Goal: Contribute content: Contribute content

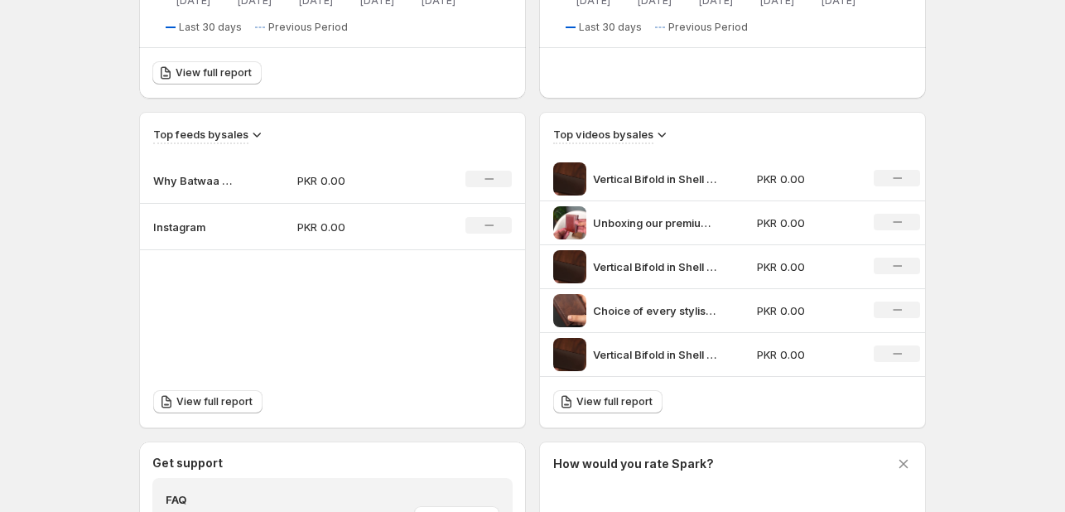
scroll to position [497, 0]
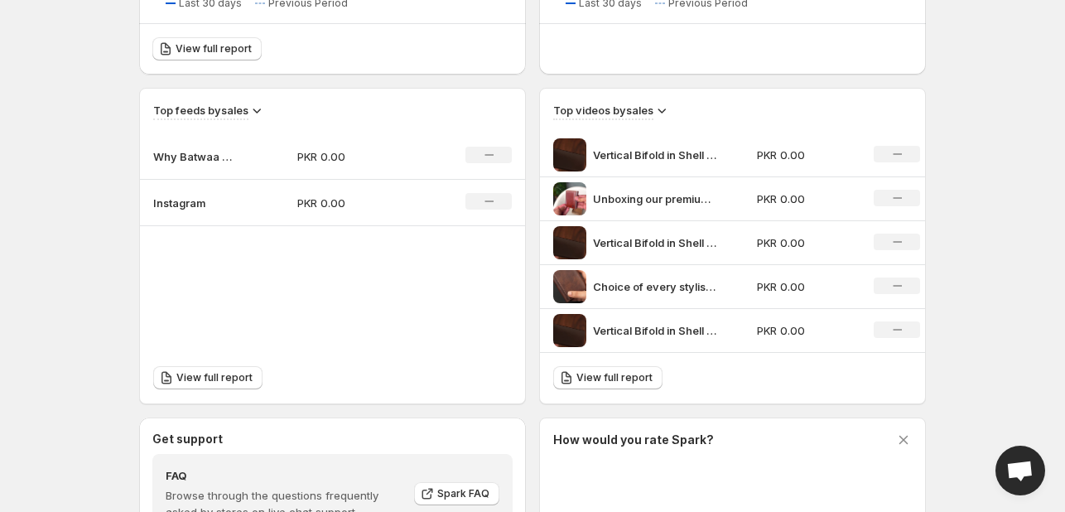
click at [898, 153] on icon at bounding box center [897, 154] width 9 height 2
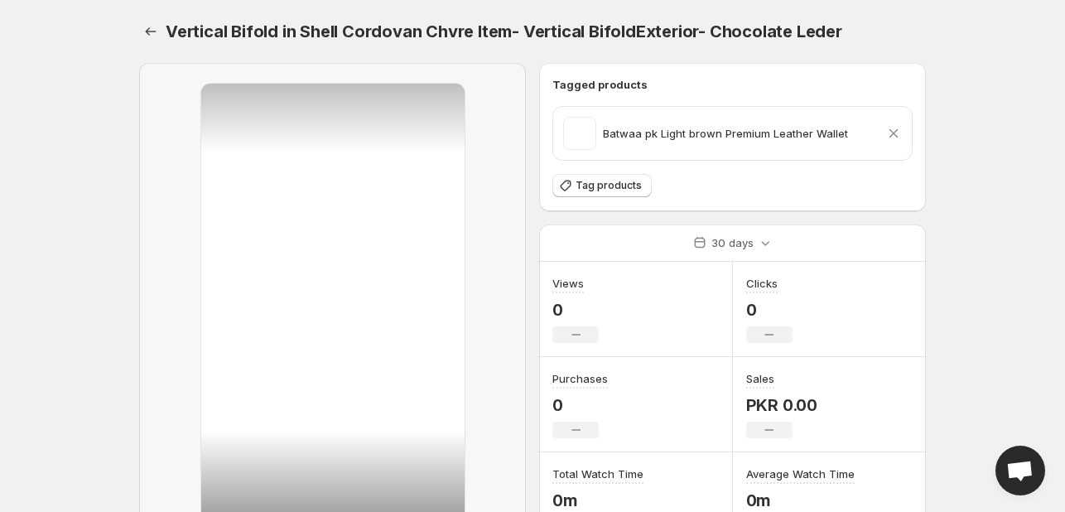
scroll to position [157, 0]
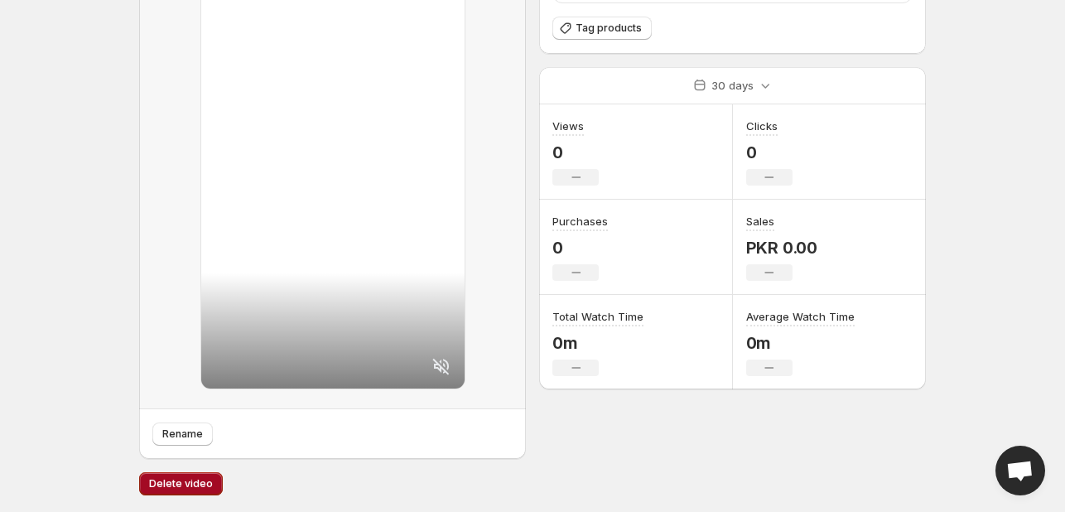
click at [186, 483] on span "Delete video" at bounding box center [181, 483] width 64 height 13
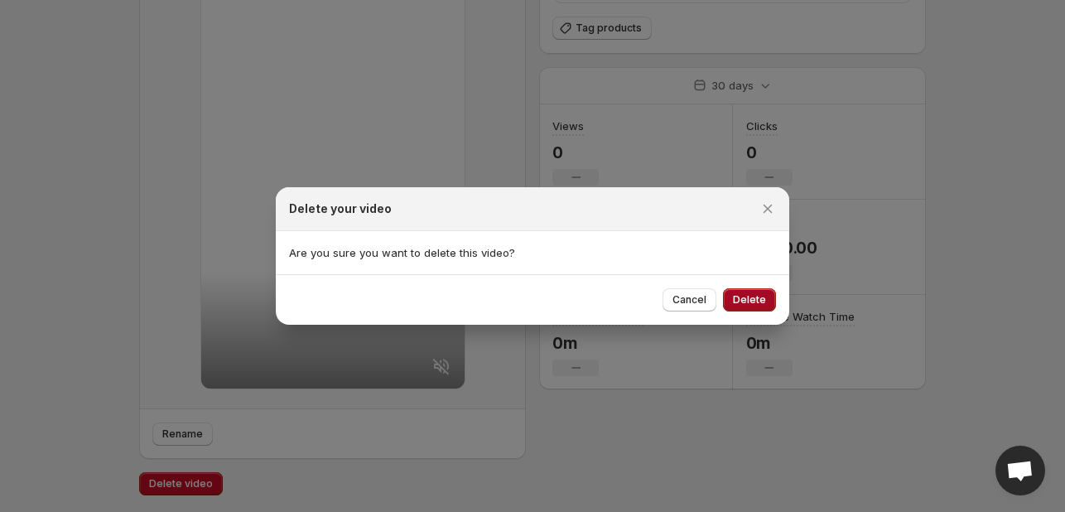
click at [746, 302] on span "Delete" at bounding box center [749, 299] width 33 height 13
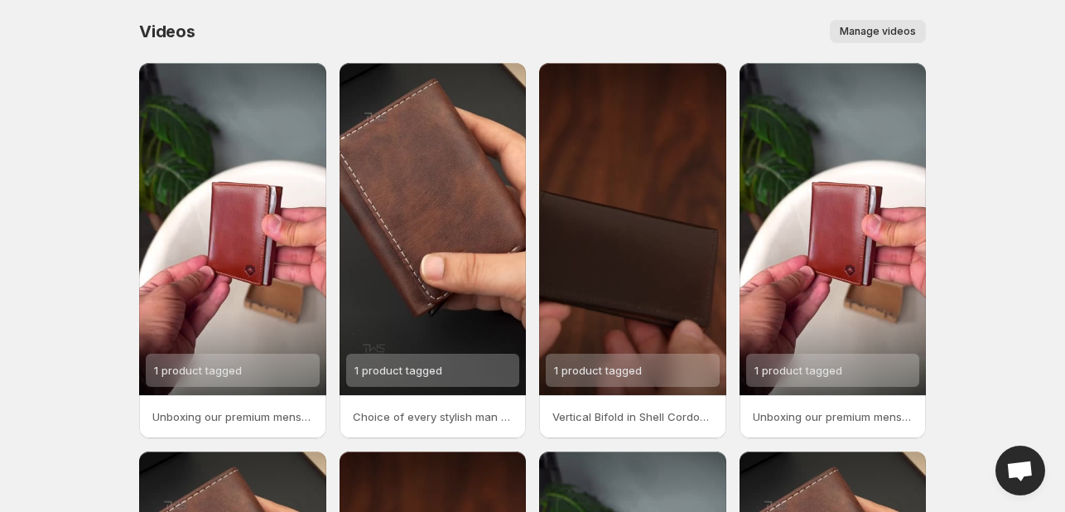
click at [871, 32] on span "Manage videos" at bounding box center [878, 31] width 76 height 13
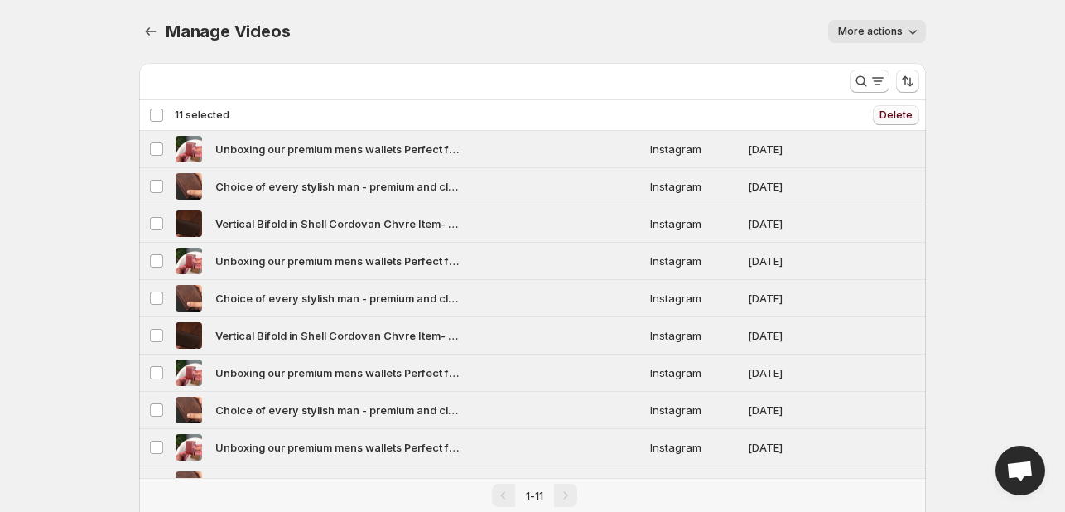
click at [895, 117] on span "Delete" at bounding box center [896, 115] width 33 height 13
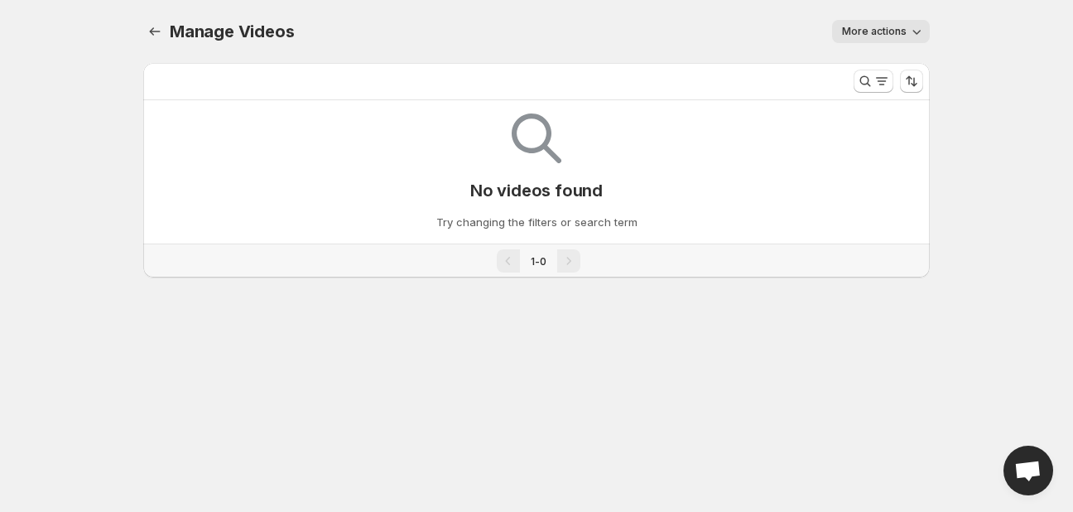
click at [523, 197] on p "No videos found" at bounding box center [536, 191] width 133 height 20
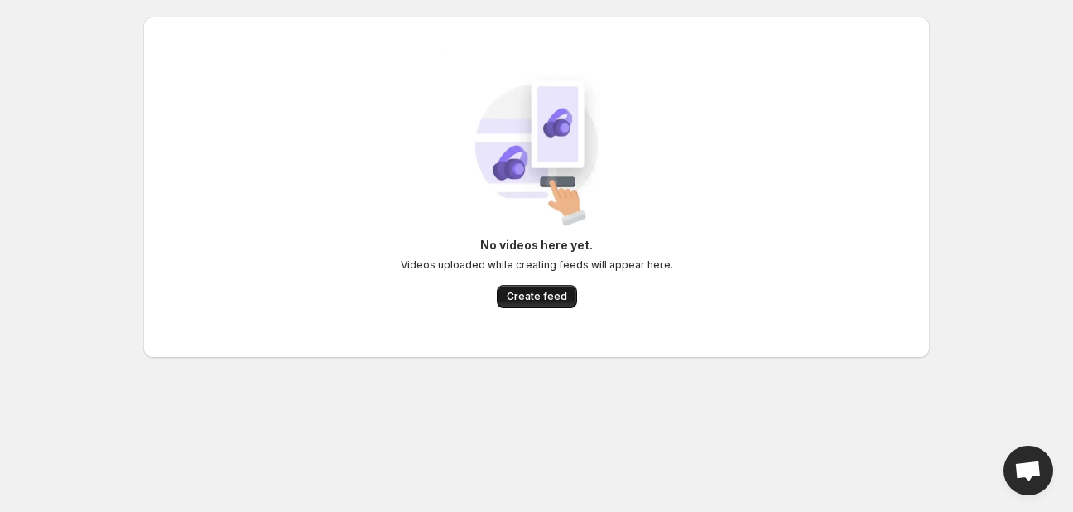
click at [519, 295] on span "Create feed" at bounding box center [537, 296] width 60 height 13
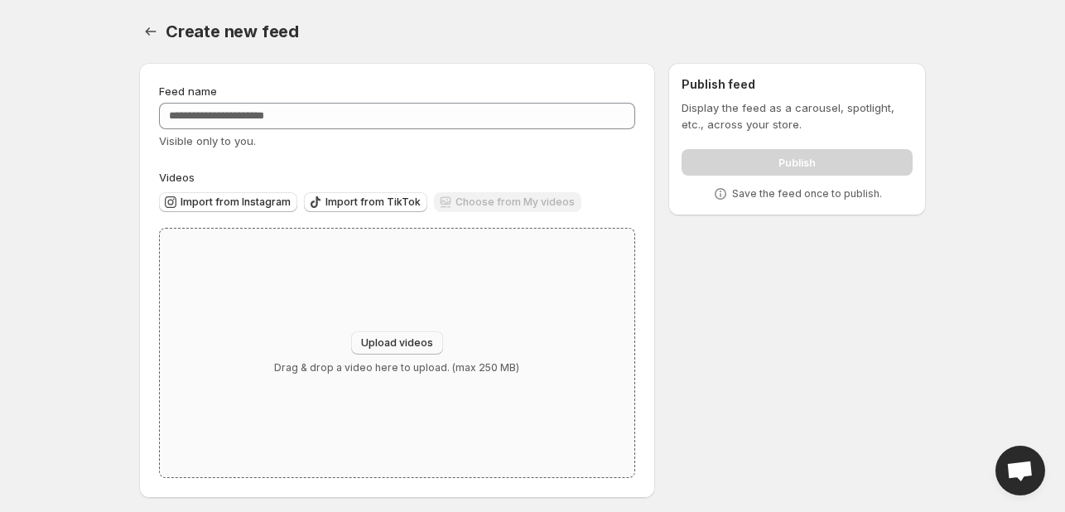
click at [406, 339] on span "Upload videos" at bounding box center [397, 342] width 72 height 13
click at [397, 342] on span "Upload videos" at bounding box center [397, 342] width 72 height 13
type input "**********"
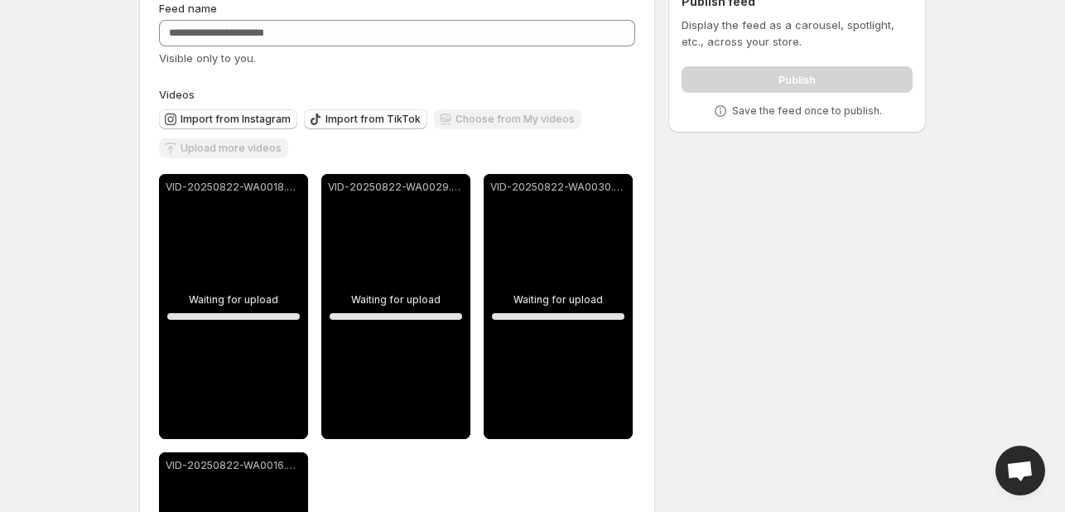
scroll to position [166, 0]
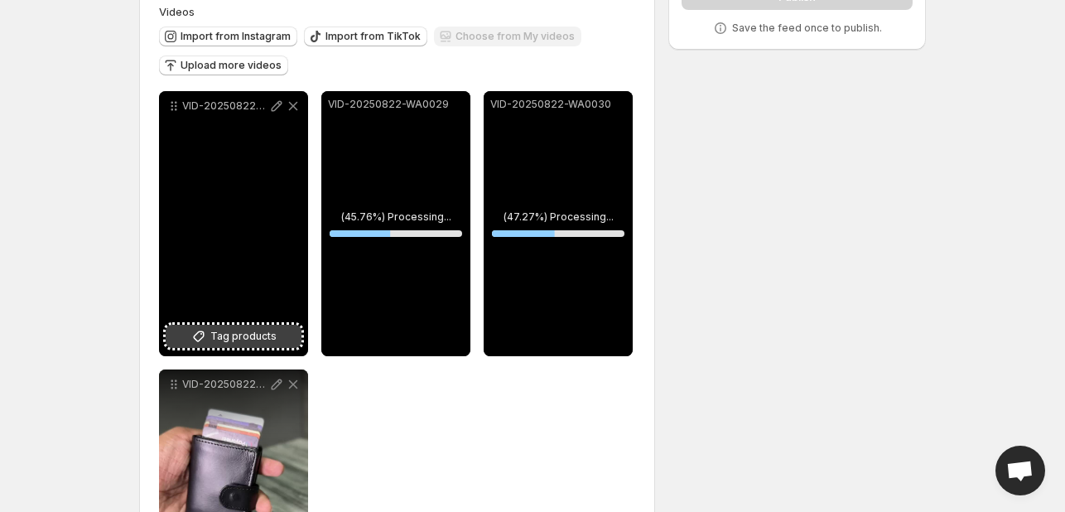
click at [239, 340] on span "Tag products" at bounding box center [243, 336] width 66 height 17
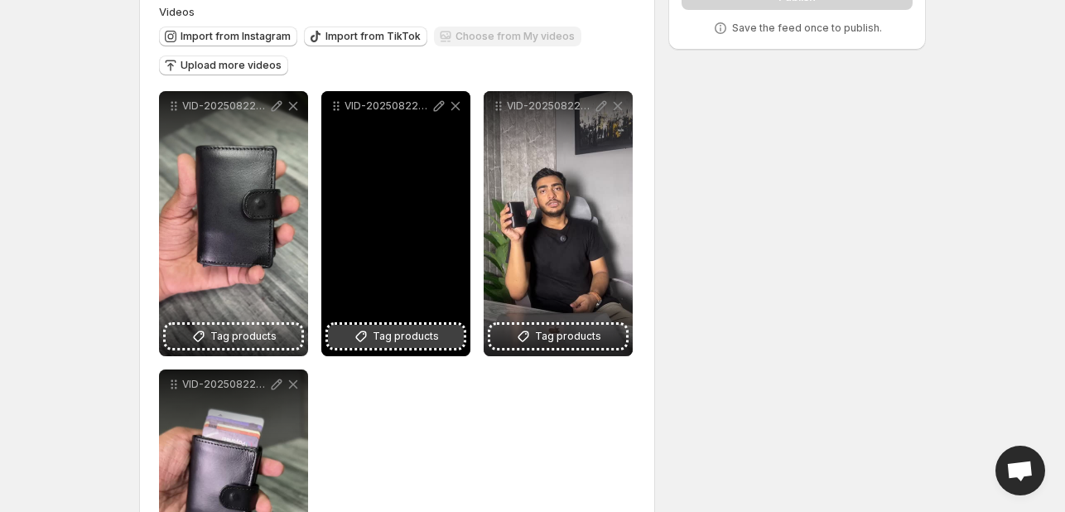
click at [427, 335] on span "Tag products" at bounding box center [406, 336] width 66 height 17
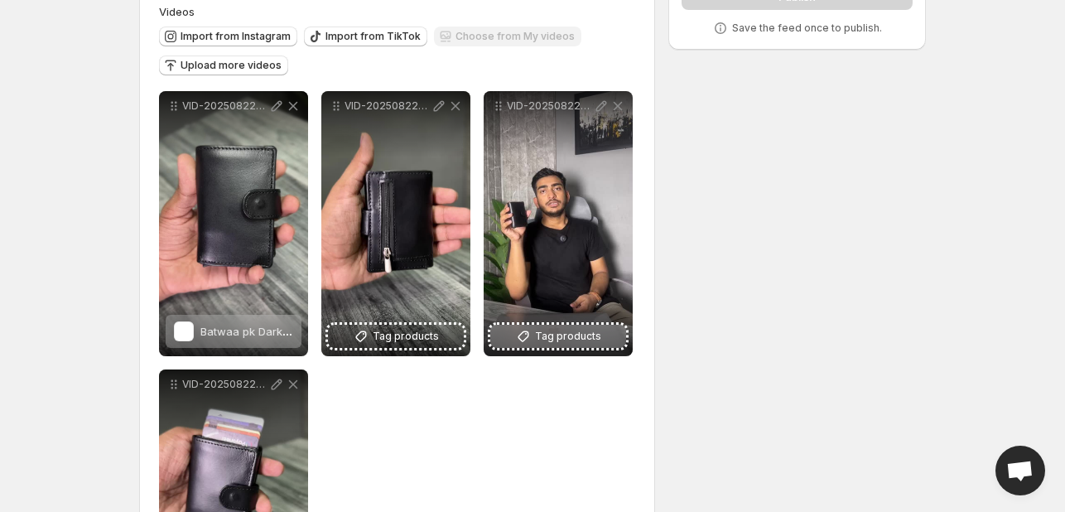
click at [565, 342] on span "Tag products" at bounding box center [568, 336] width 66 height 17
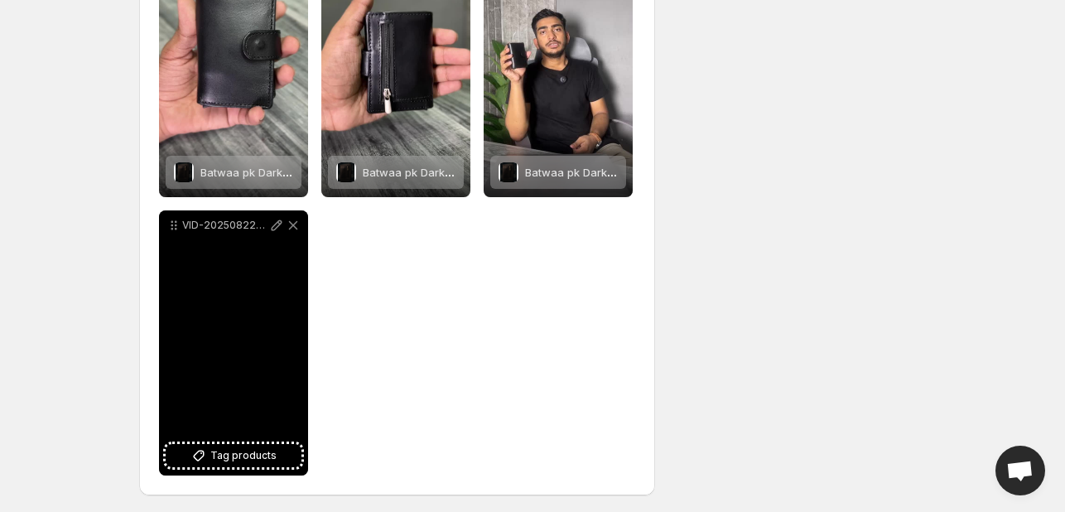
scroll to position [329, 0]
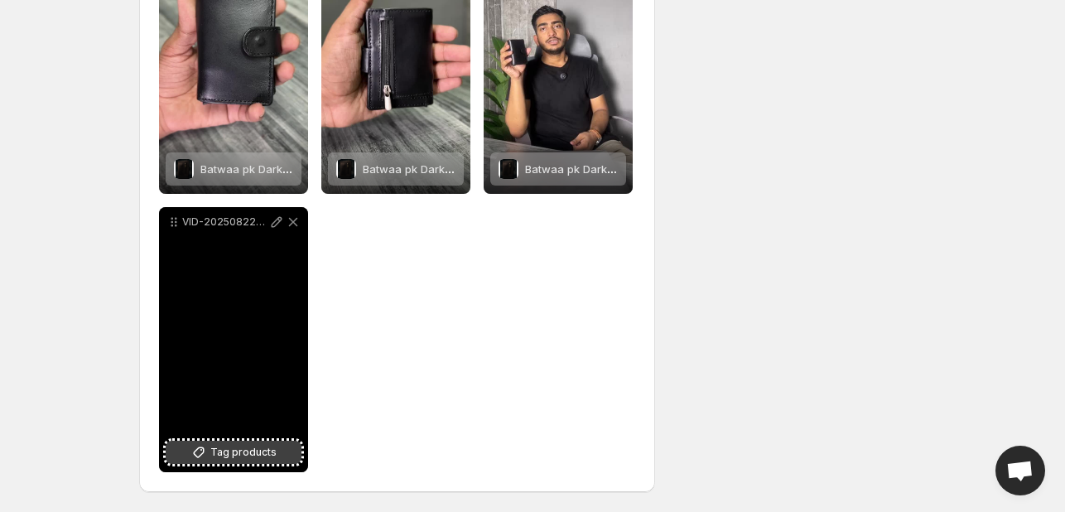
click at [254, 456] on span "Tag products" at bounding box center [243, 452] width 66 height 17
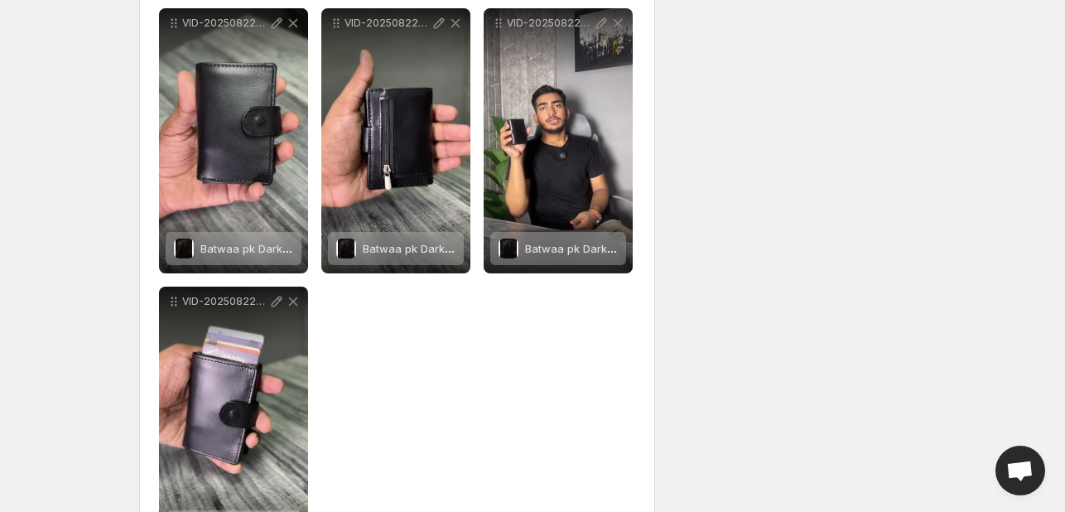
scroll to position [80, 0]
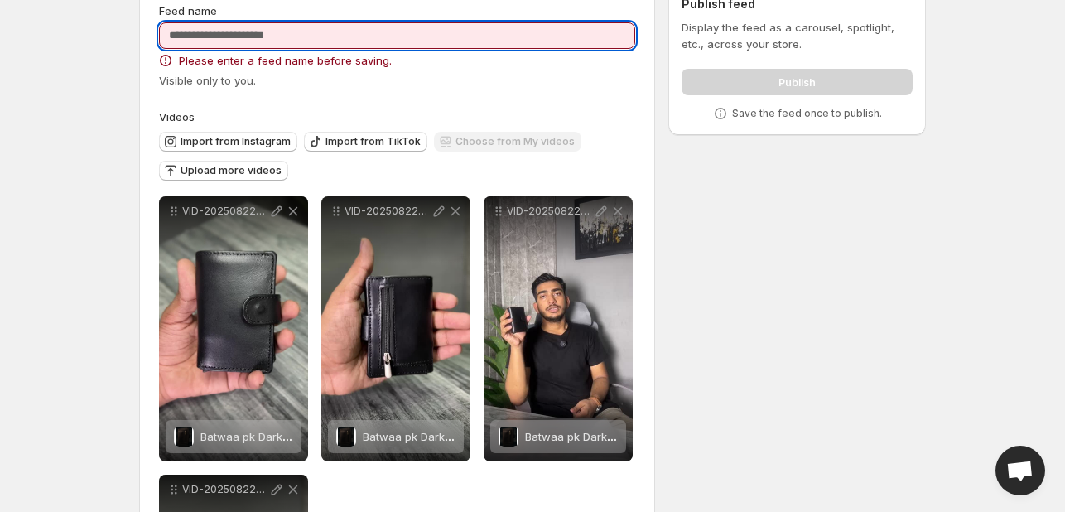
click at [301, 42] on input "Feed name" at bounding box center [397, 35] width 476 height 27
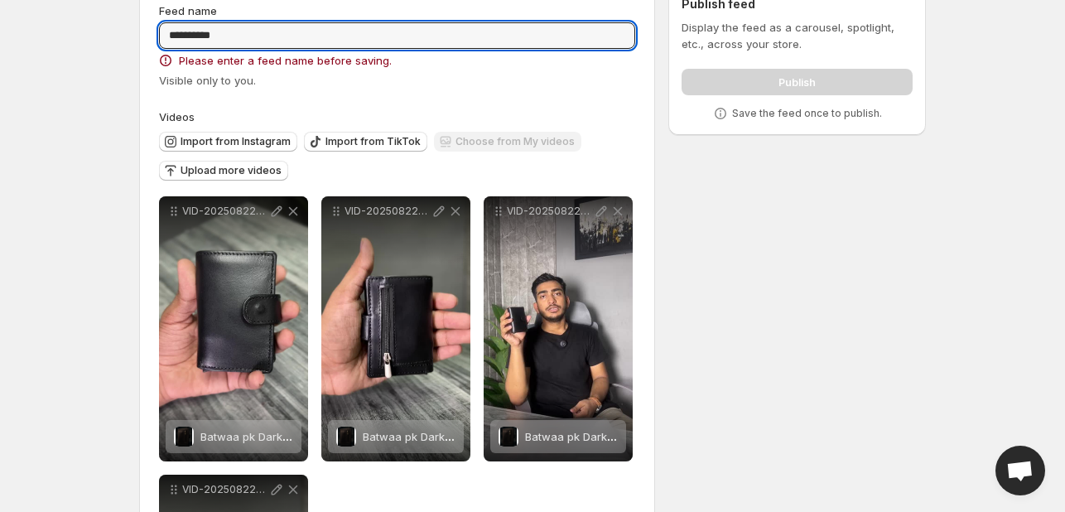
type input "**********"
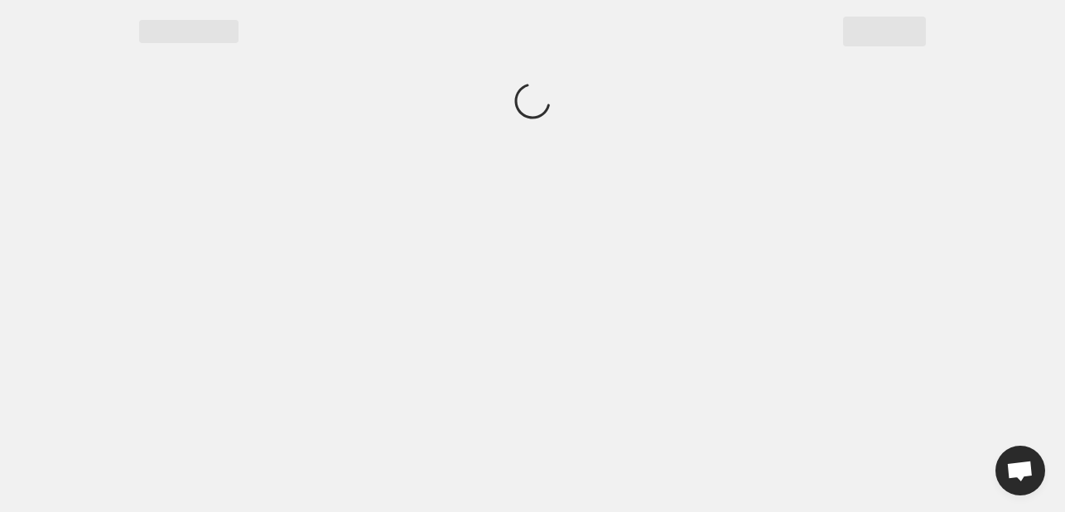
scroll to position [0, 0]
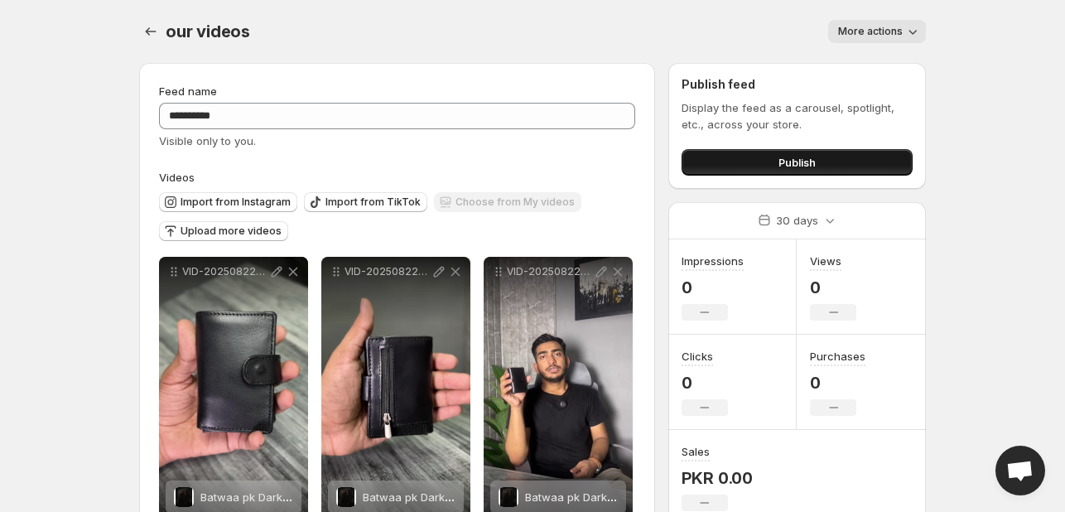
click at [810, 157] on span "Publish" at bounding box center [797, 162] width 37 height 17
click at [815, 166] on span "Publish" at bounding box center [797, 162] width 37 height 17
